Goal: Information Seeking & Learning: Learn about a topic

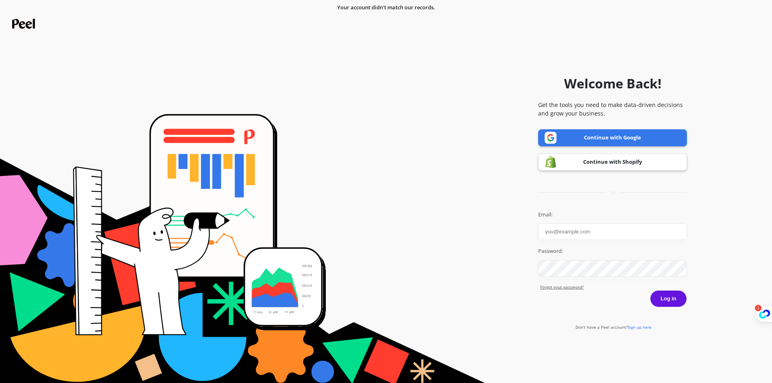
click at [615, 226] on input "Email:" at bounding box center [612, 231] width 149 height 17
click at [594, 235] on input "it-admin@joinbranded.com" at bounding box center [612, 231] width 149 height 17
type input "peel.insights@goessor.com"
click at [669, 289] on link "Forgot yout password?" at bounding box center [613, 287] width 147 height 6
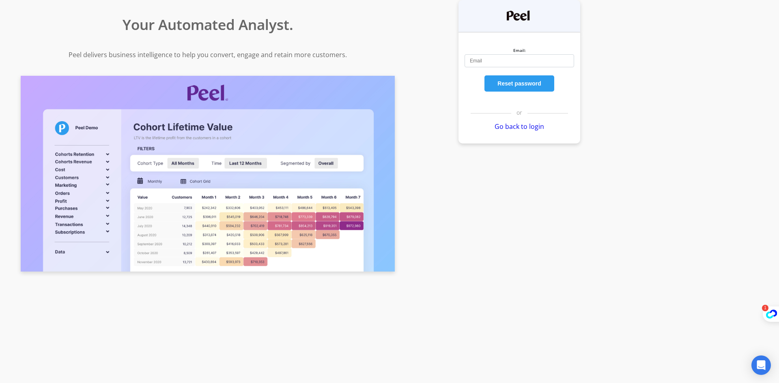
click at [513, 126] on link "Go back to login" at bounding box center [518, 126] width 49 height 9
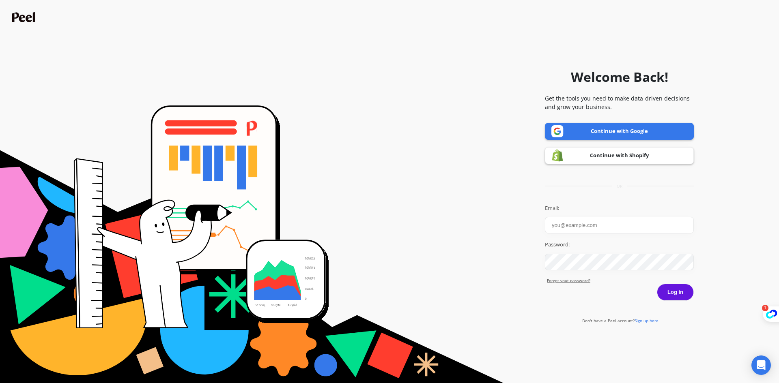
click at [609, 229] on input "Email:" at bounding box center [619, 225] width 149 height 17
click at [633, 224] on input "peel.insights@goessor.com" at bounding box center [619, 225] width 149 height 17
type input "it-admin@joinbranded.com"
click at [686, 293] on button "Log in" at bounding box center [674, 292] width 37 height 17
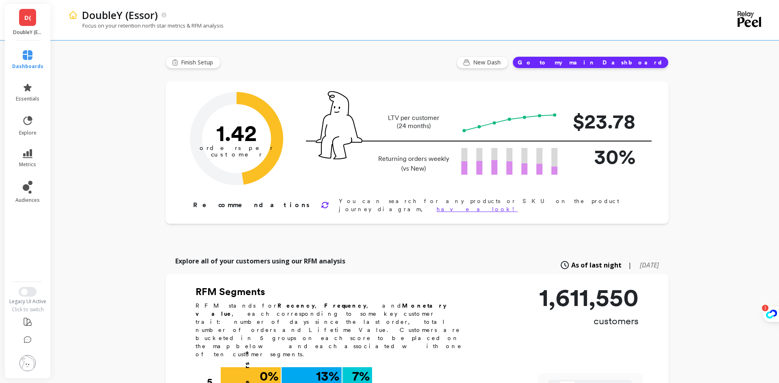
type input "Champions"
type input "117239"
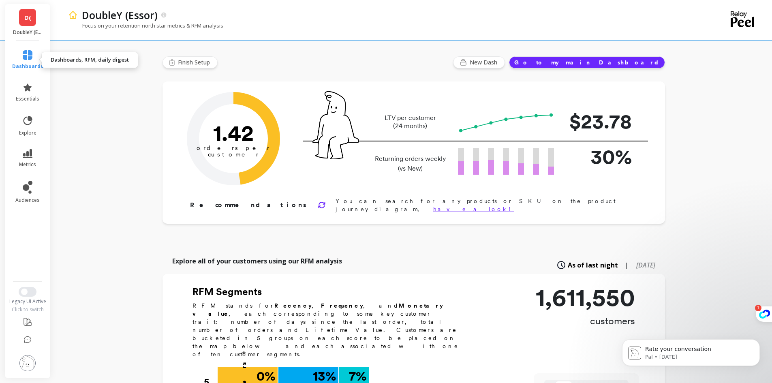
click at [19, 63] on span "dashboards" at bounding box center [27, 66] width 31 height 6
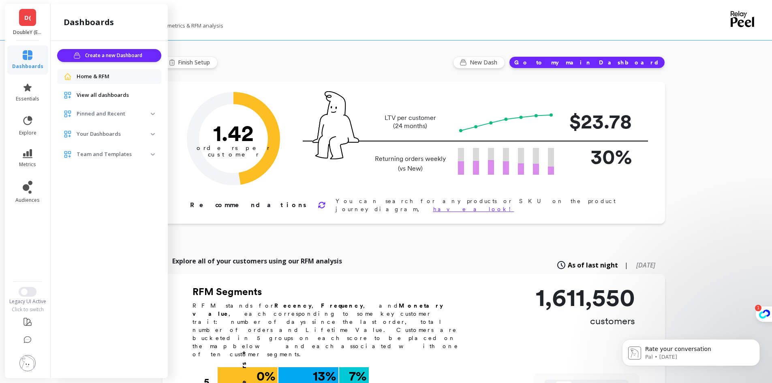
click at [153, 112] on span "Pinned and Recent" at bounding box center [109, 114] width 104 height 15
click at [152, 154] on span "Your Dashboards" at bounding box center [109, 152] width 104 height 15
click at [148, 186] on p "Team and Templates" at bounding box center [114, 190] width 74 height 8
click at [151, 190] on img at bounding box center [153, 190] width 4 height 2
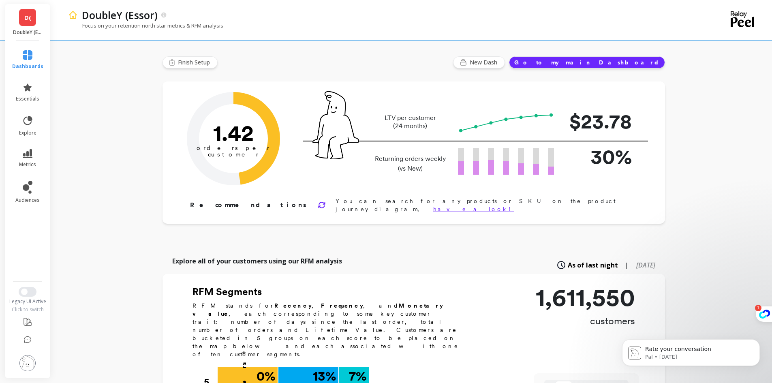
click at [25, 15] on span "D(" at bounding box center [27, 17] width 7 height 9
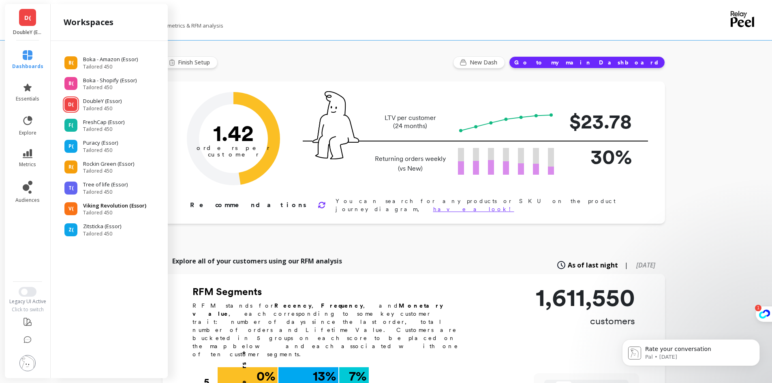
click at [120, 209] on p "Viking Revolution (Essor)" at bounding box center [114, 206] width 63 height 8
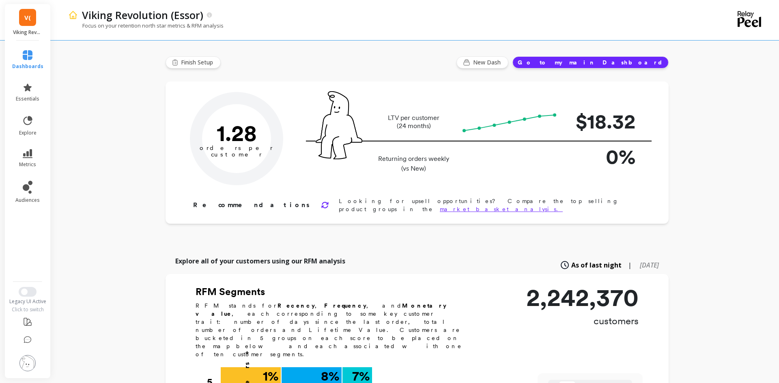
type input "Champions"
type input "149427"
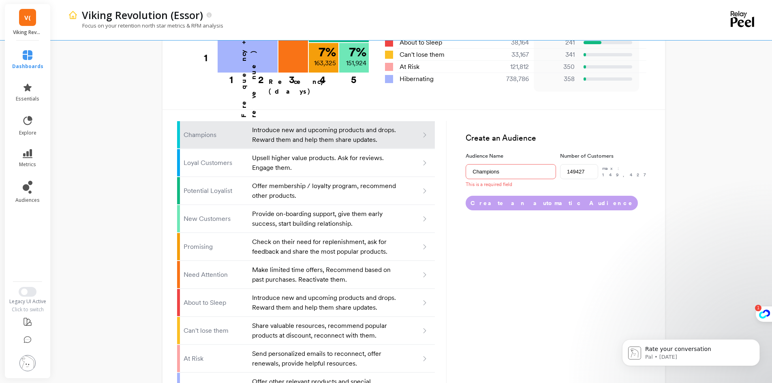
scroll to position [461, 0]
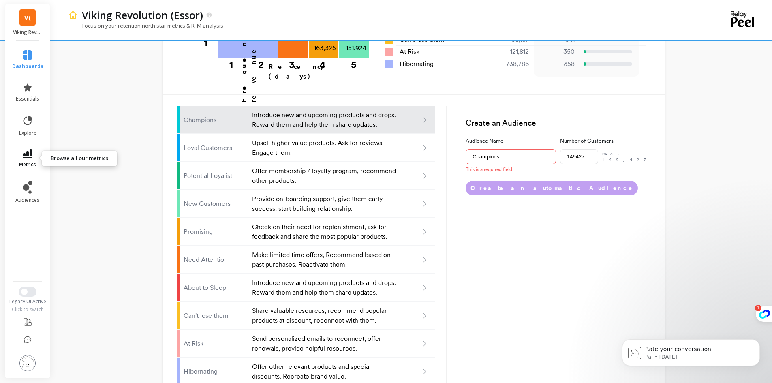
click at [30, 154] on icon at bounding box center [28, 153] width 10 height 9
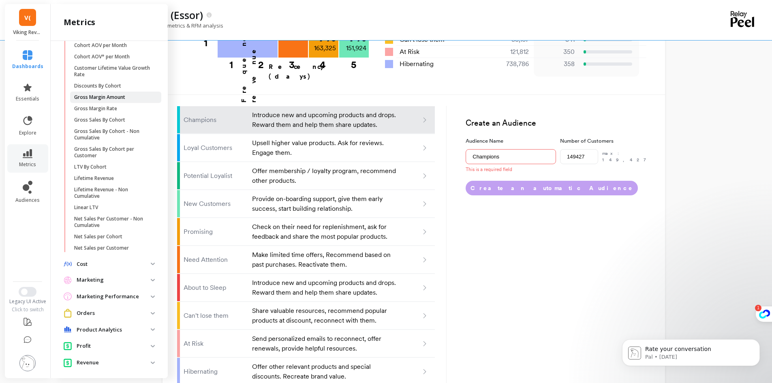
scroll to position [100, 0]
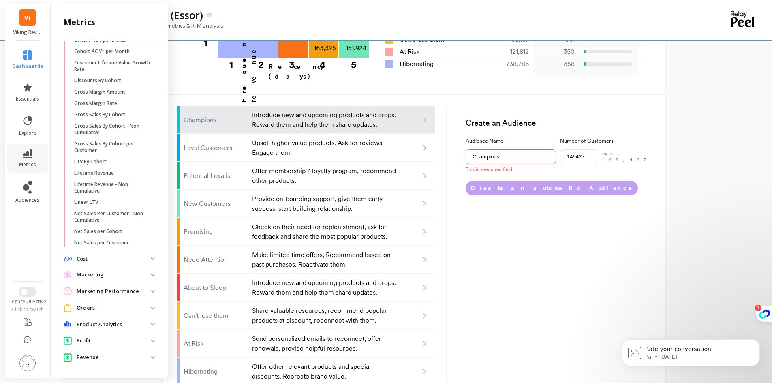
click at [139, 274] on p "Marketing" at bounding box center [114, 275] width 74 height 8
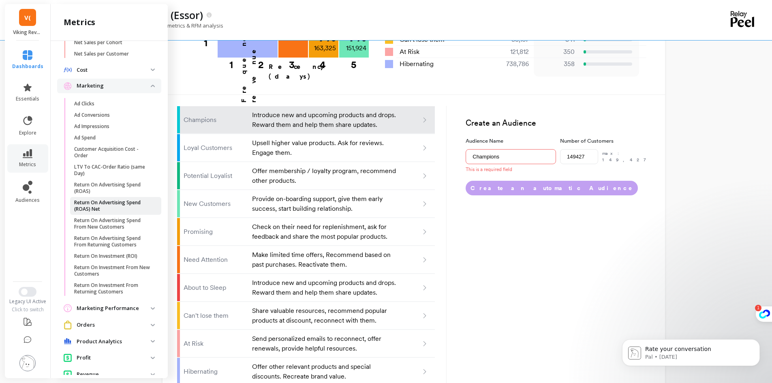
scroll to position [302, 0]
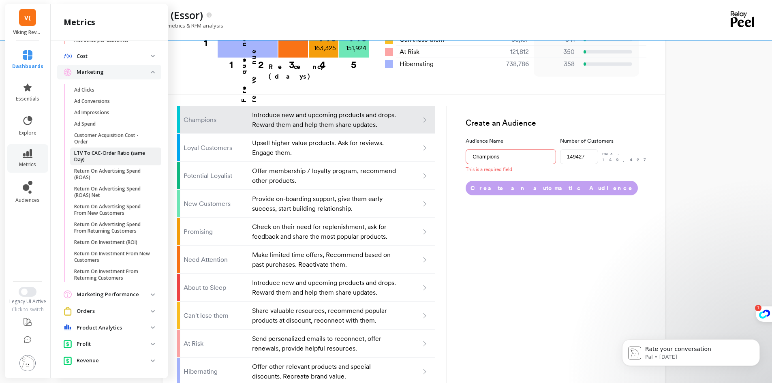
click at [99, 157] on p "LTV To CAC-Order Ratio (same Day)" at bounding box center [112, 156] width 77 height 13
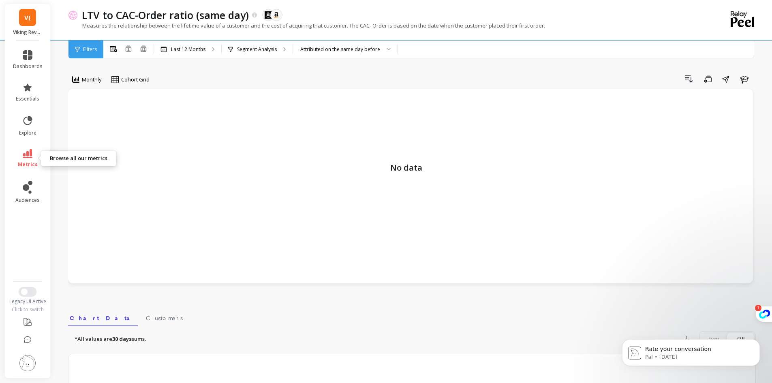
click at [24, 155] on icon at bounding box center [28, 153] width 10 height 9
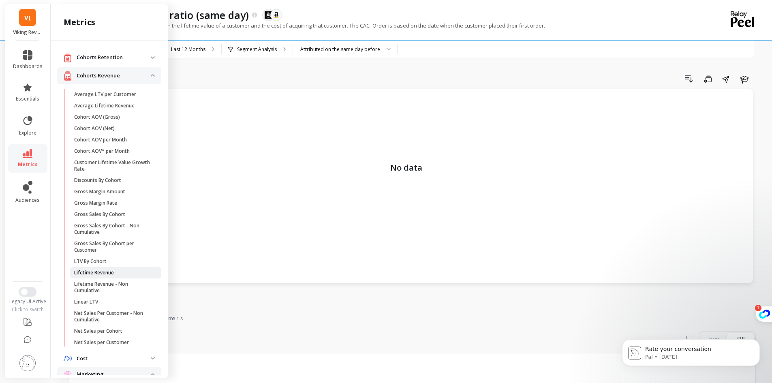
click at [129, 274] on span "Lifetime Revenue" at bounding box center [112, 273] width 77 height 6
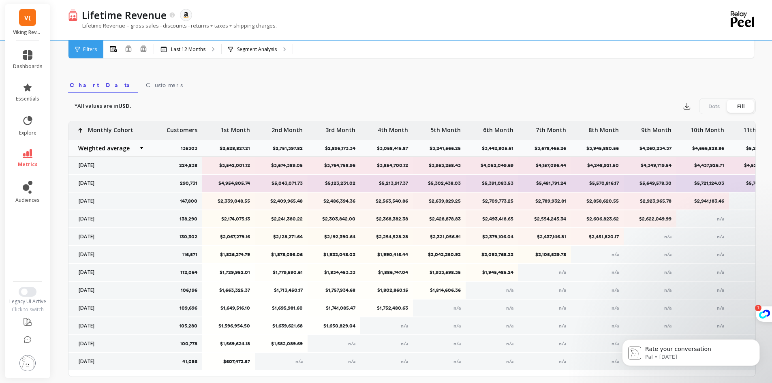
scroll to position [279, 0]
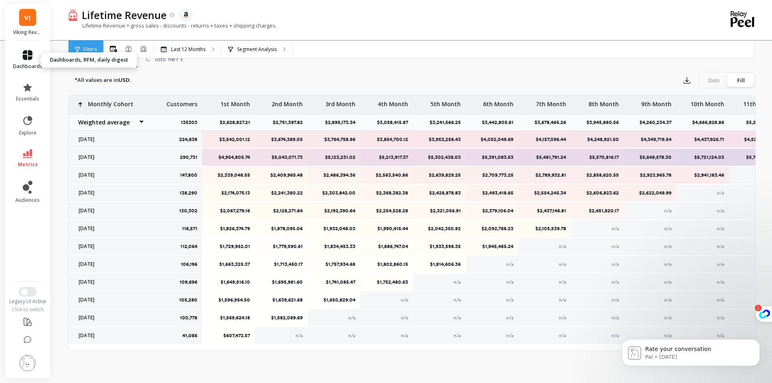
click at [24, 60] on link "dashboards" at bounding box center [28, 59] width 30 height 19
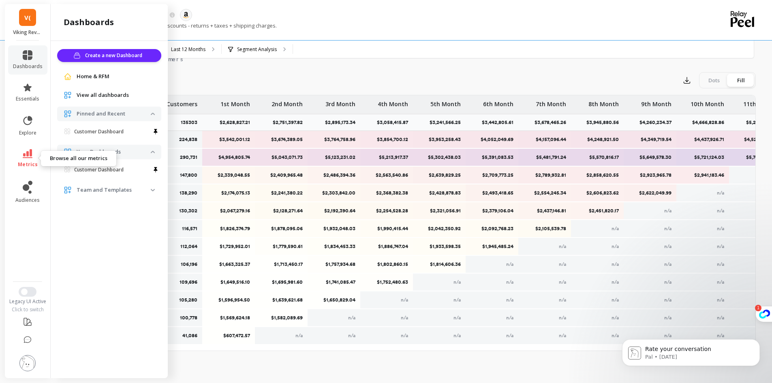
click at [32, 161] on link "metrics" at bounding box center [28, 158] width 30 height 19
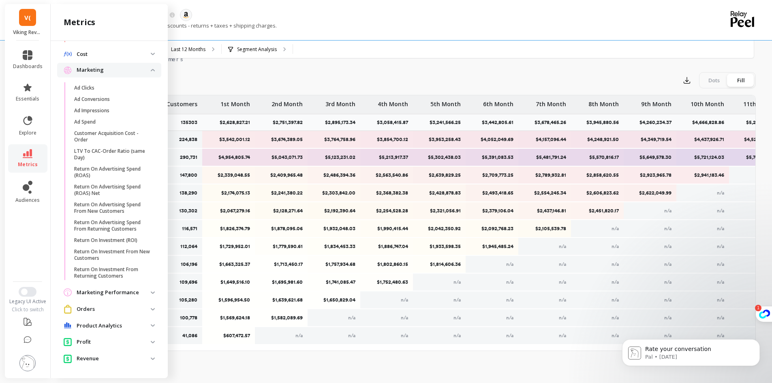
scroll to position [306, 0]
click at [151, 308] on img at bounding box center [153, 308] width 4 height 2
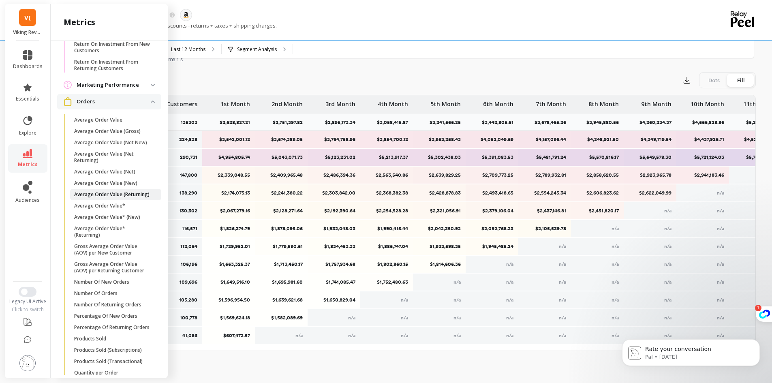
scroll to position [549, 0]
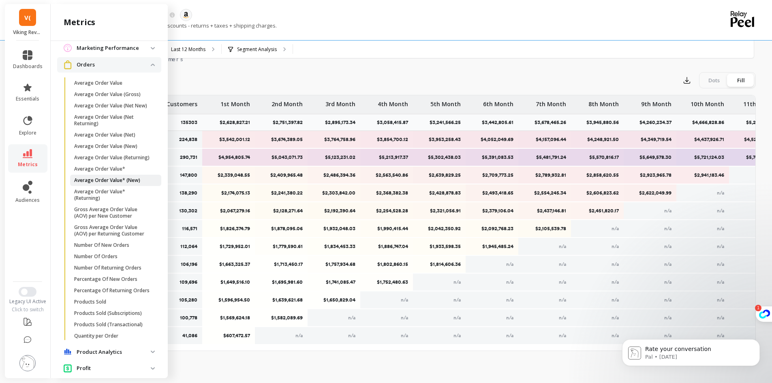
click at [133, 184] on p "Average Order Value* (New)" at bounding box center [107, 180] width 66 height 6
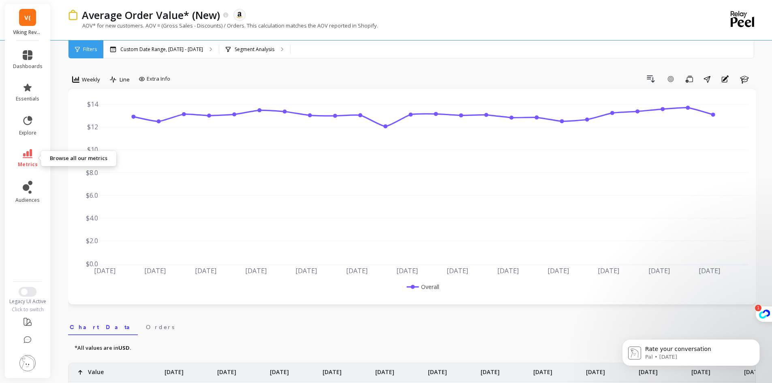
click at [34, 159] on link "metrics" at bounding box center [28, 158] width 30 height 19
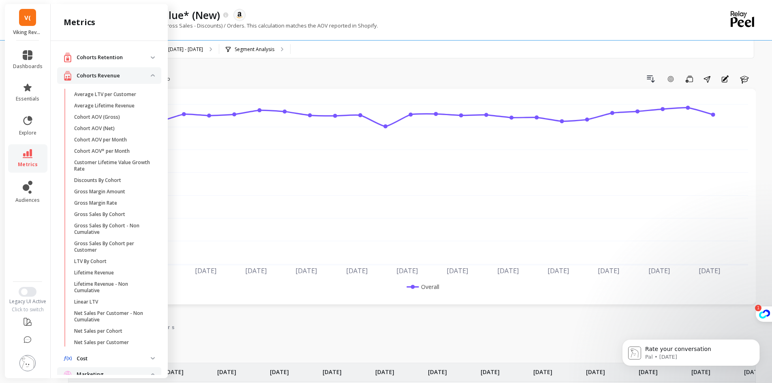
scroll to position [549, 0]
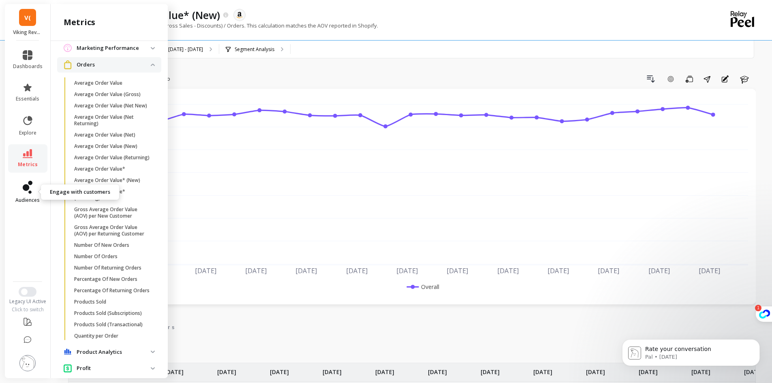
click at [28, 192] on icon at bounding box center [28, 187] width 10 height 13
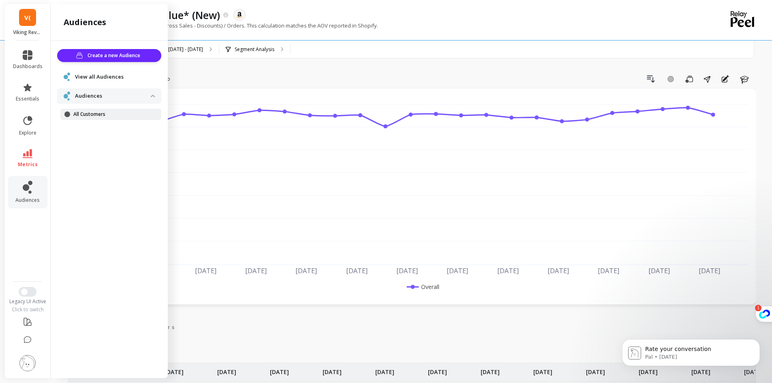
click at [98, 111] on p "All Customers" at bounding box center [111, 114] width 77 height 6
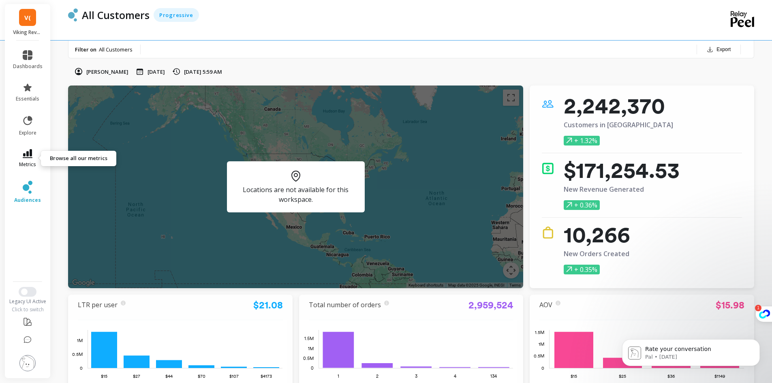
click at [23, 161] on link "metrics" at bounding box center [28, 158] width 30 height 19
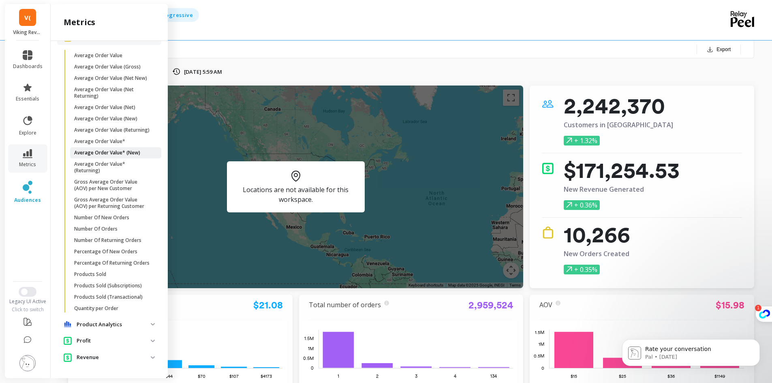
scroll to position [596, 0]
click at [114, 283] on p "Products Sold (Subscriptions)" at bounding box center [108, 286] width 68 height 6
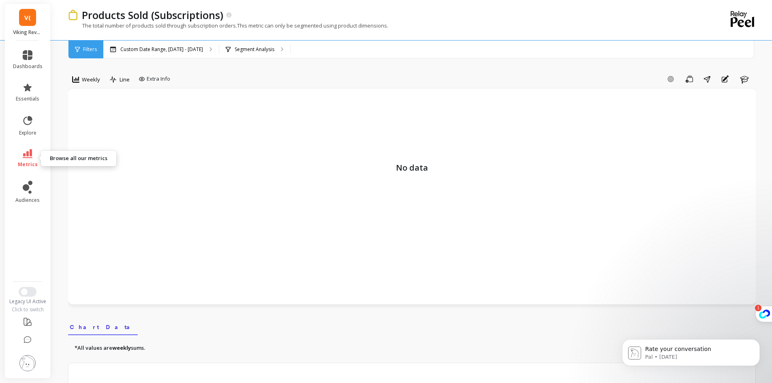
click at [22, 163] on span "metrics" at bounding box center [28, 164] width 20 height 6
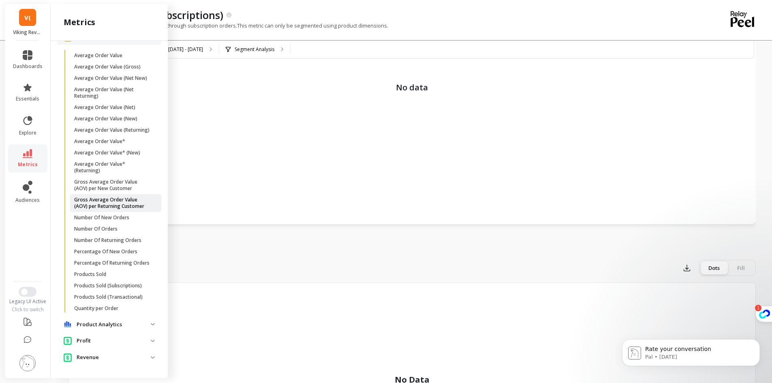
scroll to position [81, 0]
click at [112, 326] on p "Product Analytics" at bounding box center [114, 325] width 74 height 8
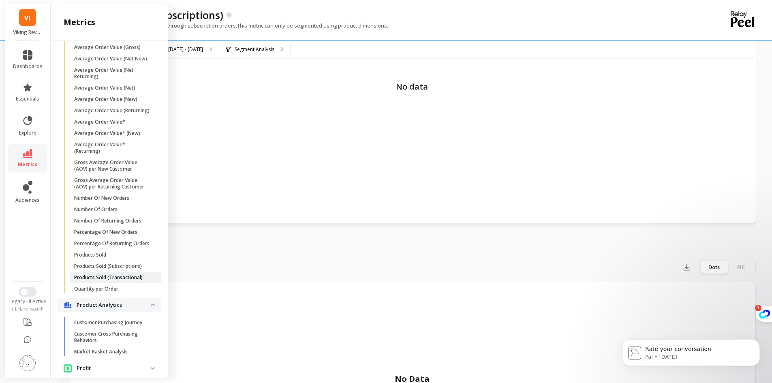
scroll to position [643, 0]
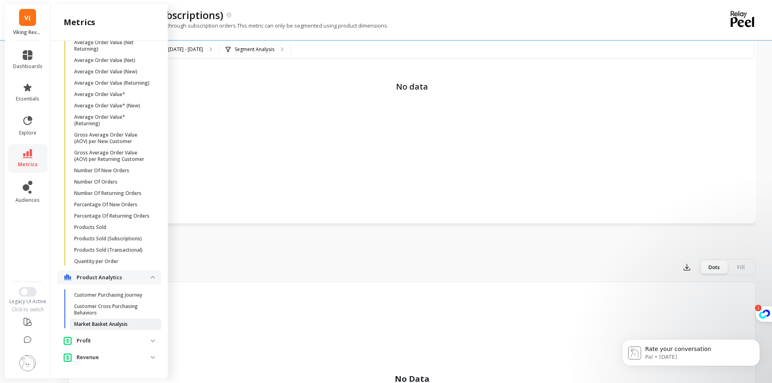
click at [138, 324] on span "Market Basket Analysis" at bounding box center [112, 324] width 77 height 6
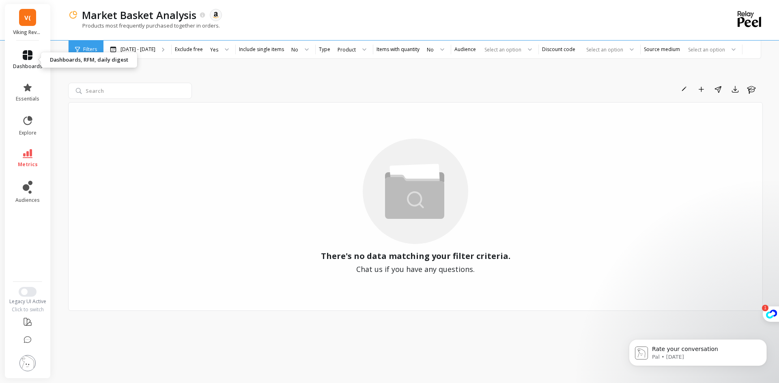
click at [31, 51] on icon at bounding box center [28, 55] width 10 height 10
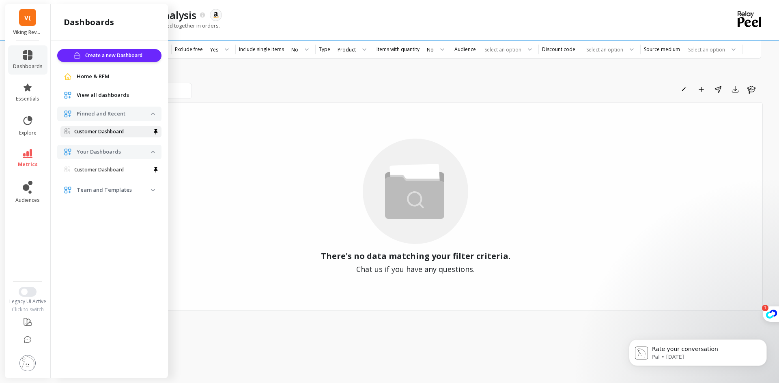
click at [107, 134] on p "Customer Dashboard" at bounding box center [98, 132] width 49 height 6
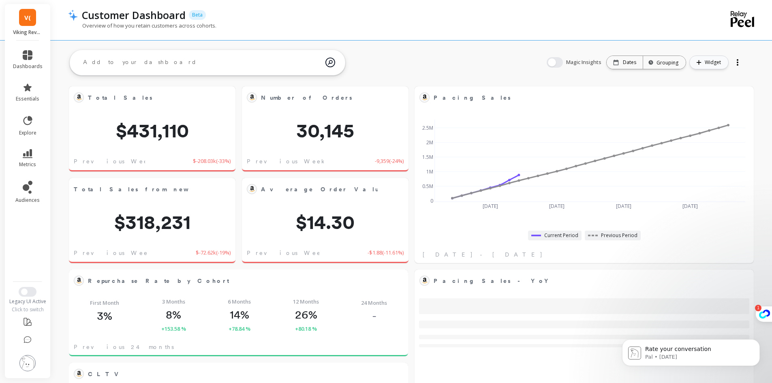
click at [717, 62] on span "Widget" at bounding box center [714, 62] width 19 height 8
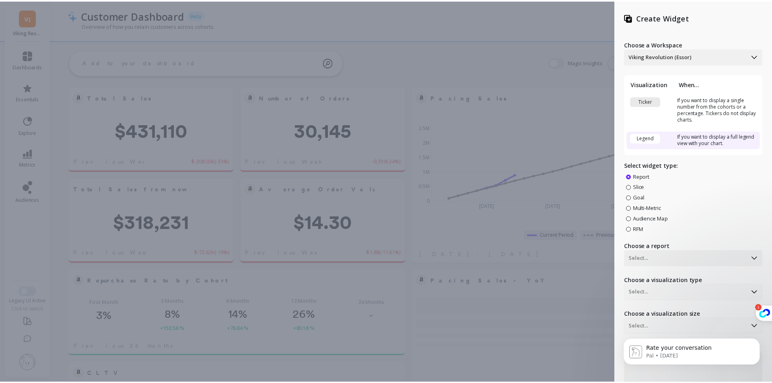
scroll to position [39, 0]
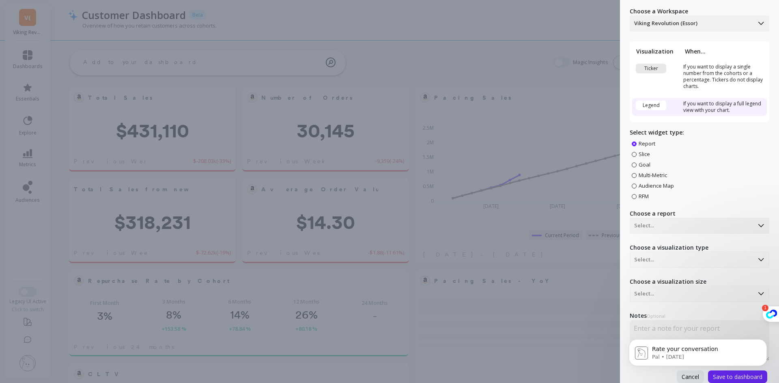
click at [577, 34] on div "Create Widget Choose a Workspace Viking Revolution (Essor) Visualization When..…" at bounding box center [389, 191] width 779 height 383
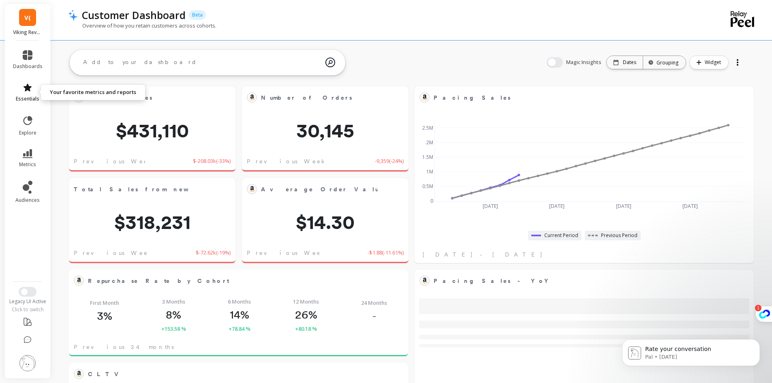
click at [29, 100] on span "essentials" at bounding box center [28, 99] width 24 height 6
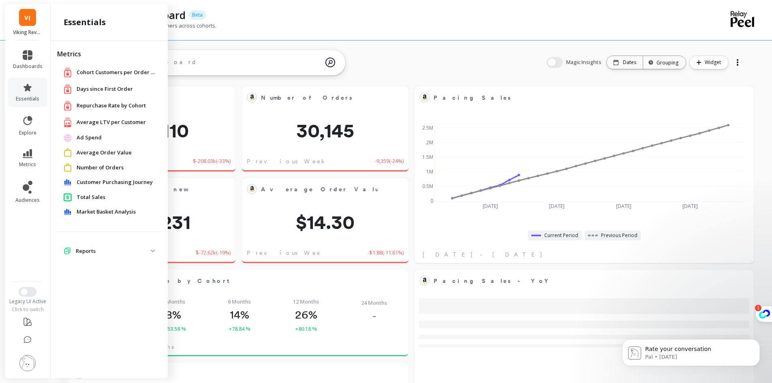
click at [100, 108] on span "Repurchase Rate by Cohort" at bounding box center [111, 106] width 69 height 8
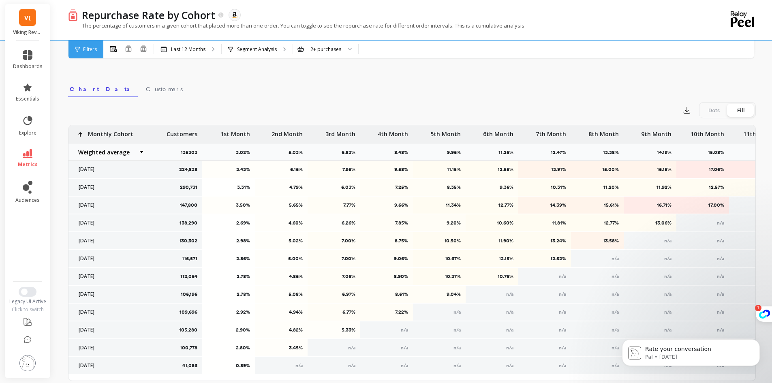
scroll to position [197, 0]
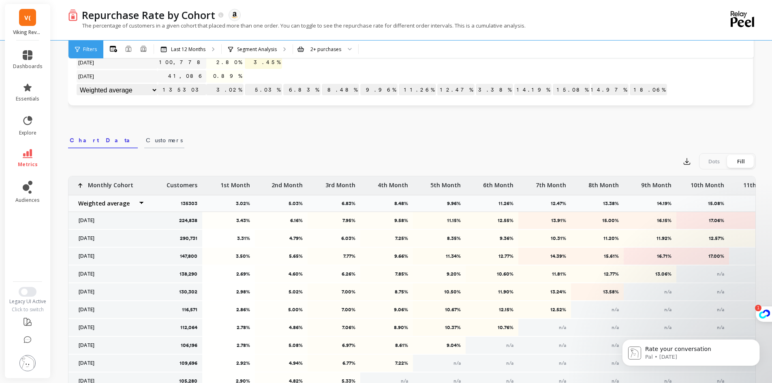
click at [144, 148] on link "Customers" at bounding box center [164, 139] width 40 height 19
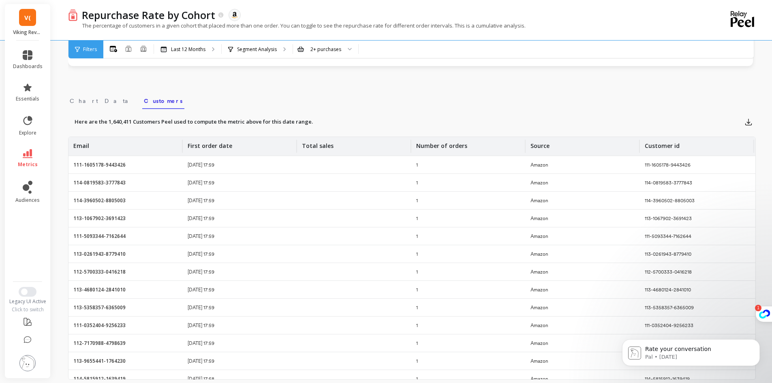
scroll to position [205, 0]
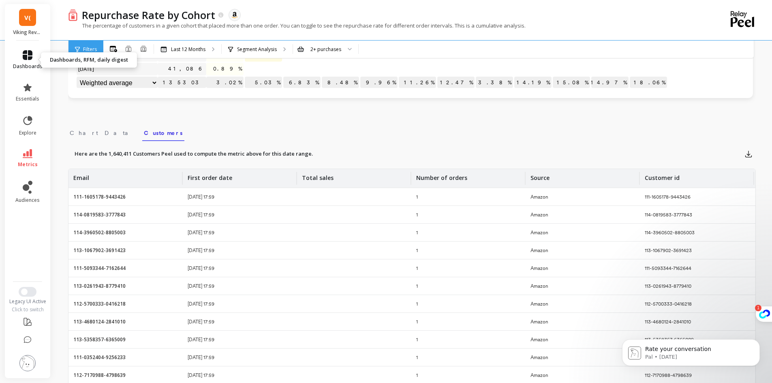
click at [26, 63] on span "dashboards" at bounding box center [28, 66] width 30 height 6
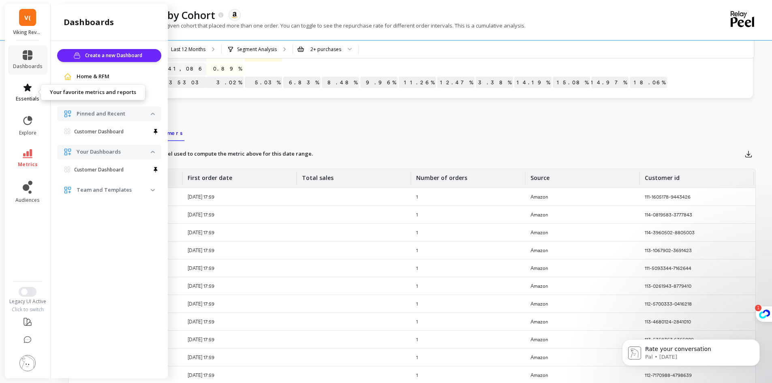
click at [24, 90] on icon at bounding box center [28, 88] width 10 height 10
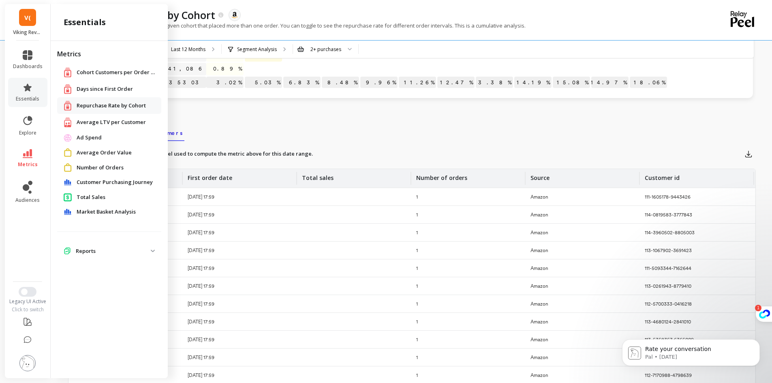
click at [146, 250] on p "Reports" at bounding box center [113, 251] width 75 height 8
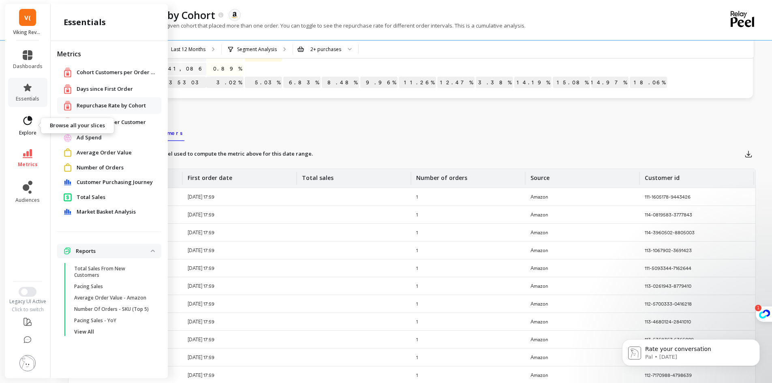
click at [33, 134] on span "explore" at bounding box center [27, 133] width 17 height 6
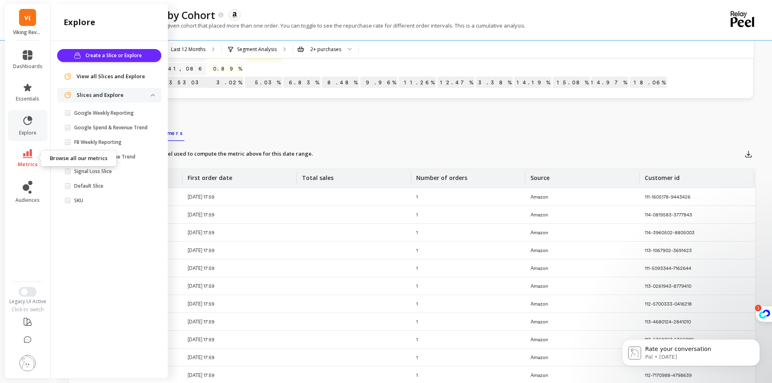
click at [32, 159] on link "metrics" at bounding box center [28, 158] width 30 height 19
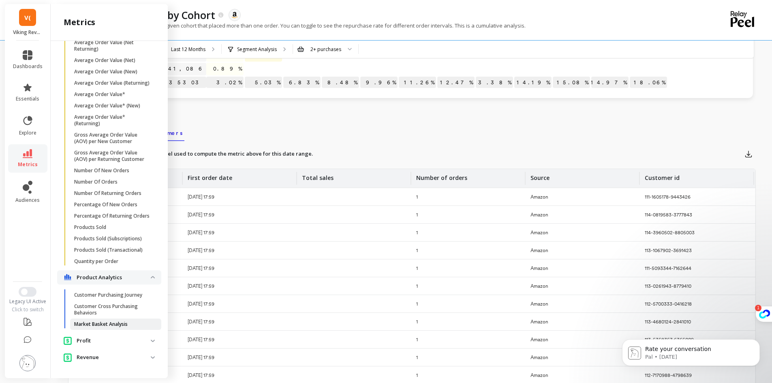
scroll to position [286, 0]
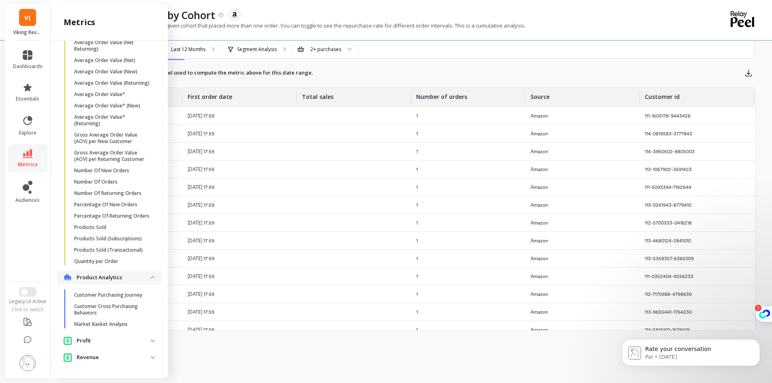
click at [145, 338] on span "Profit" at bounding box center [109, 340] width 104 height 15
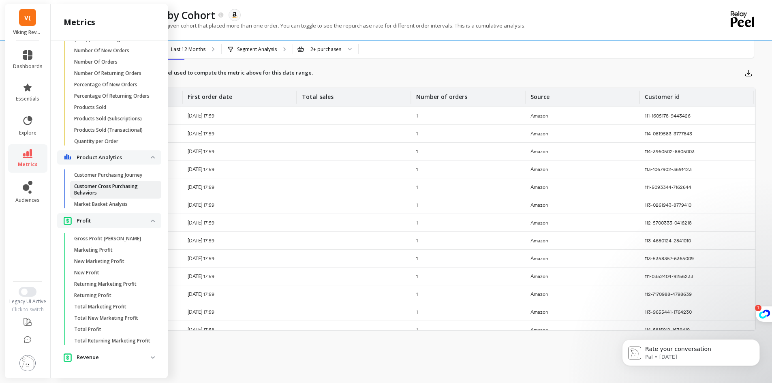
scroll to position [770, 0]
click at [151, 356] on img at bounding box center [153, 357] width 4 height 2
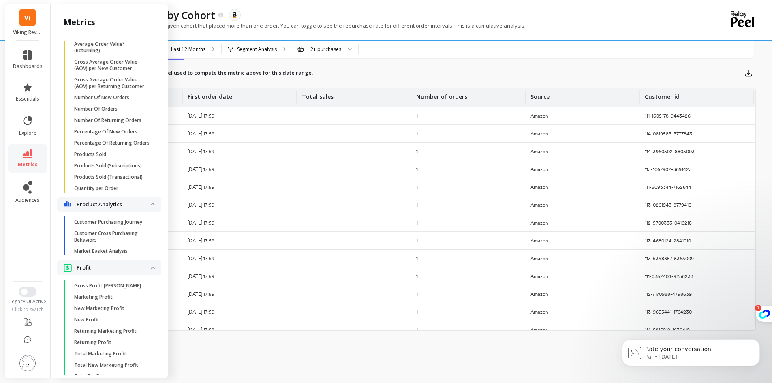
scroll to position [596, 0]
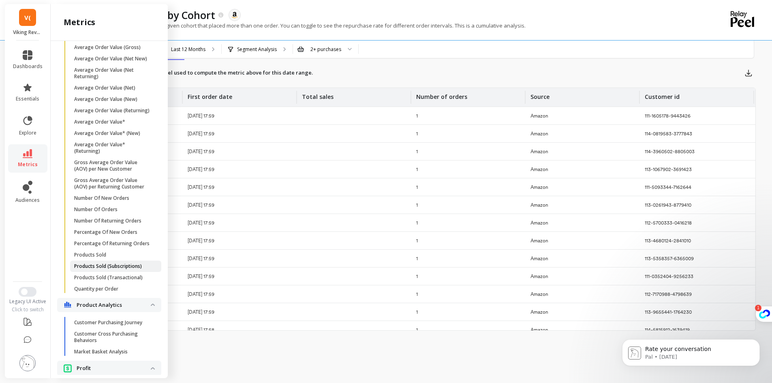
click at [127, 270] on p "Products Sold (Subscriptions)" at bounding box center [108, 266] width 68 height 6
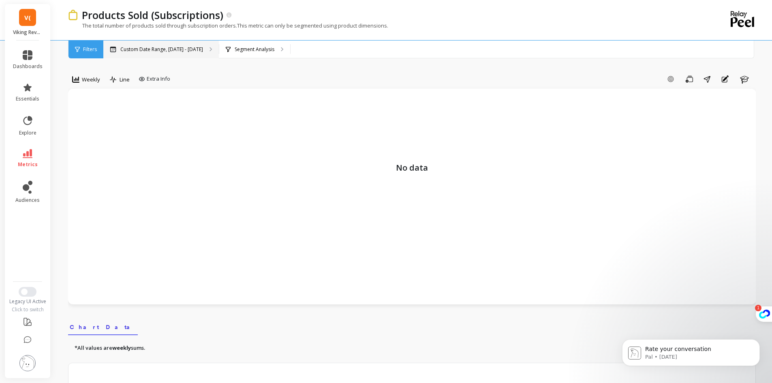
click at [190, 46] on p "Custom Date Range, [DATE] - [DATE]" at bounding box center [161, 49] width 83 height 6
click at [29, 158] on icon at bounding box center [28, 153] width 10 height 9
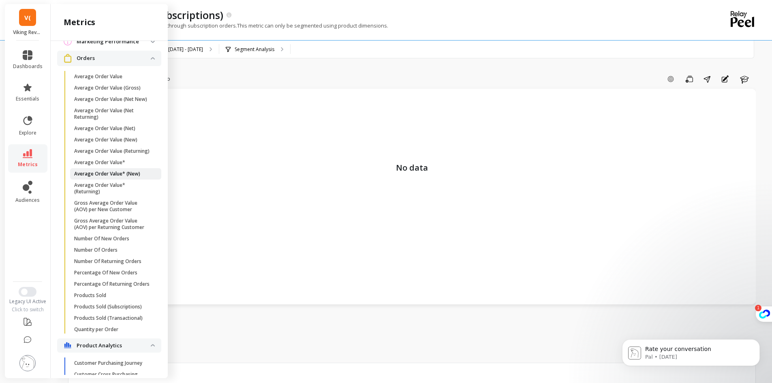
scroll to position [515, 0]
